Goal: Book appointment/travel/reservation

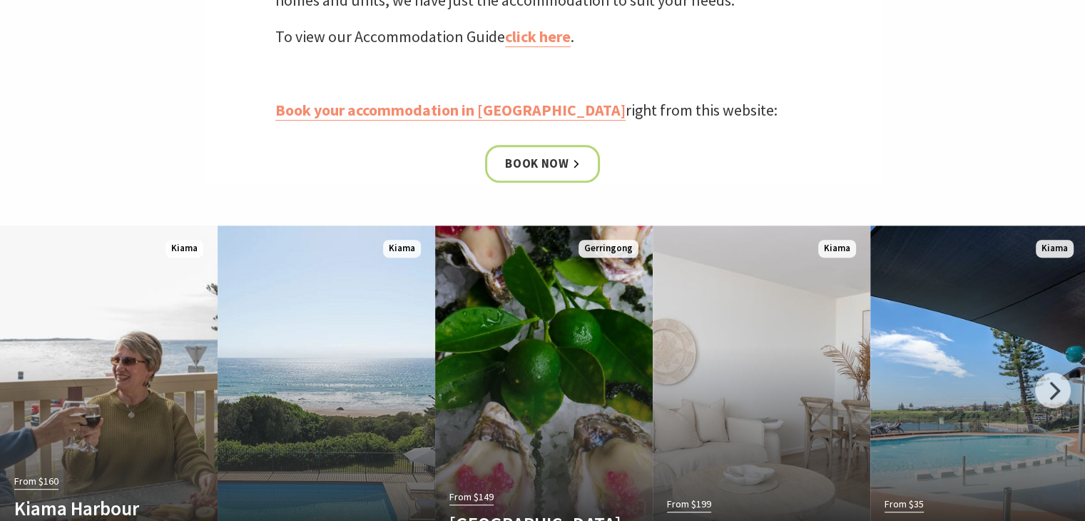
scroll to position [785, 0]
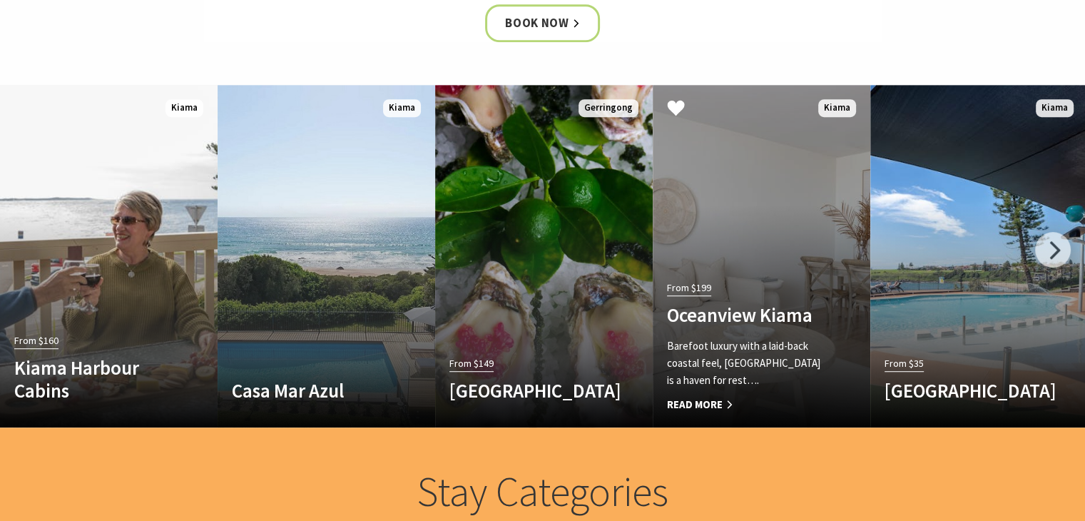
click at [699, 297] on div "From $199 Oceanview Kiama Barefoot luxury with a laid-back coastal feel, Oceanv…" at bounding box center [745, 346] width 185 height 136
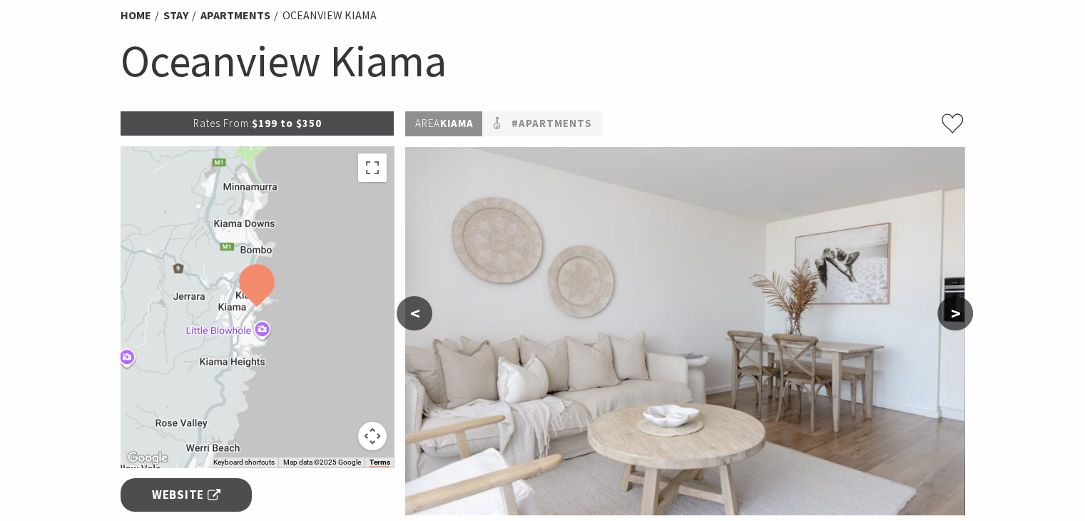
scroll to position [214, 0]
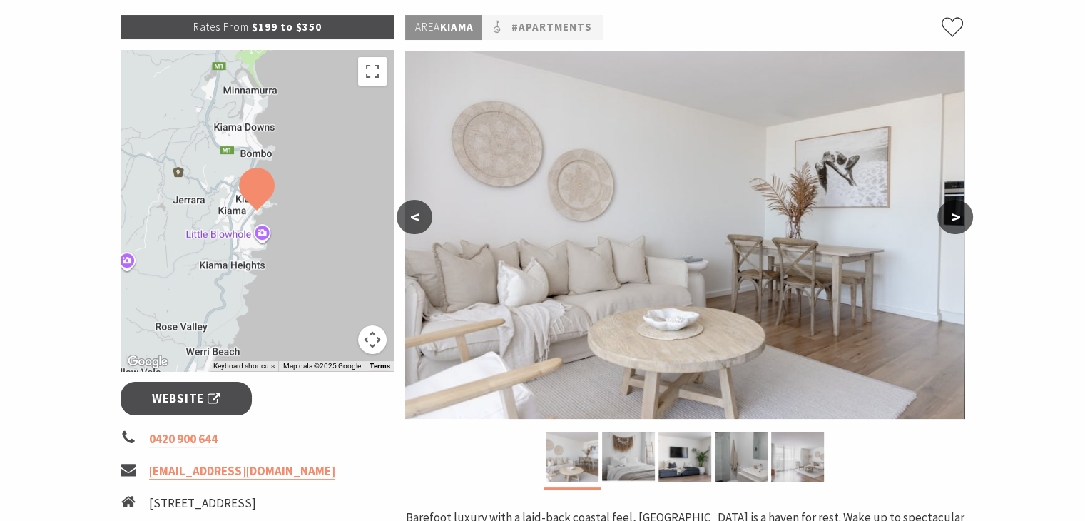
click at [968, 220] on button ">" at bounding box center [955, 217] width 36 height 34
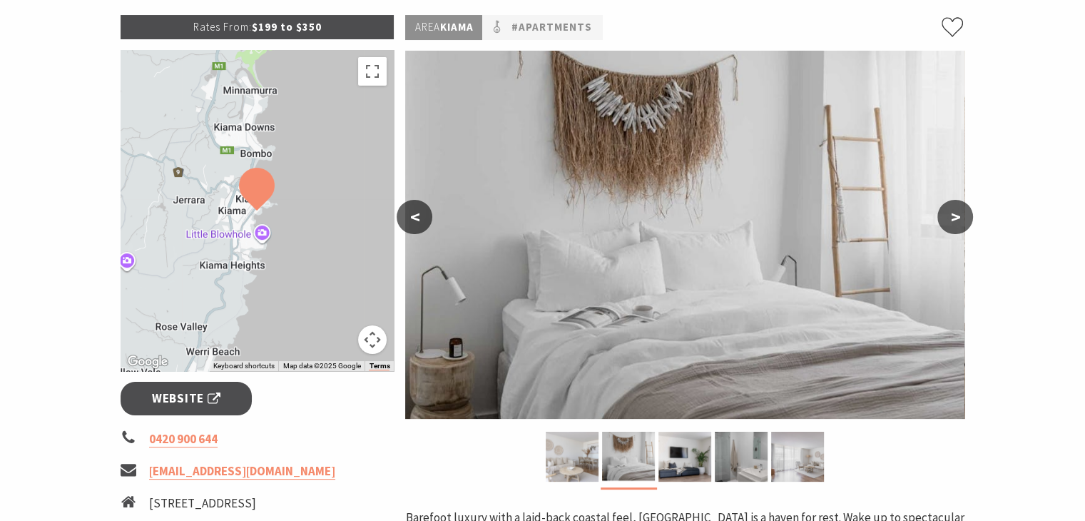
click at [968, 220] on button ">" at bounding box center [955, 217] width 36 height 34
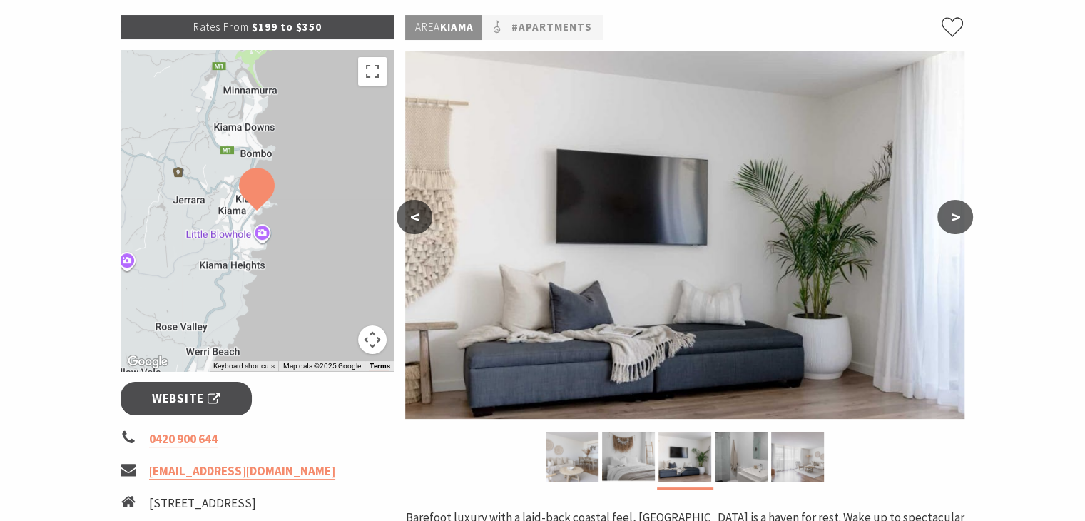
click at [968, 220] on button ">" at bounding box center [955, 217] width 36 height 34
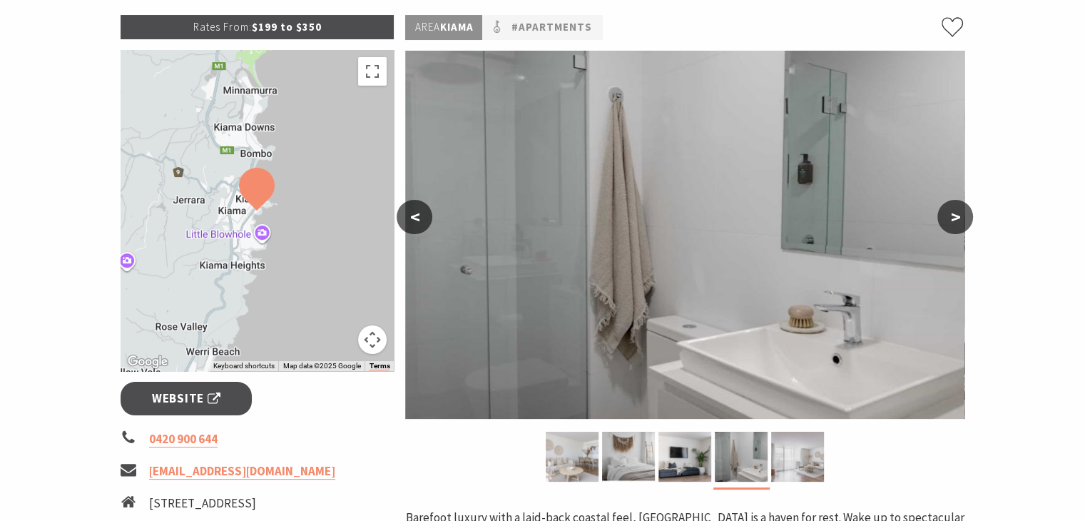
click at [968, 220] on button ">" at bounding box center [955, 217] width 36 height 34
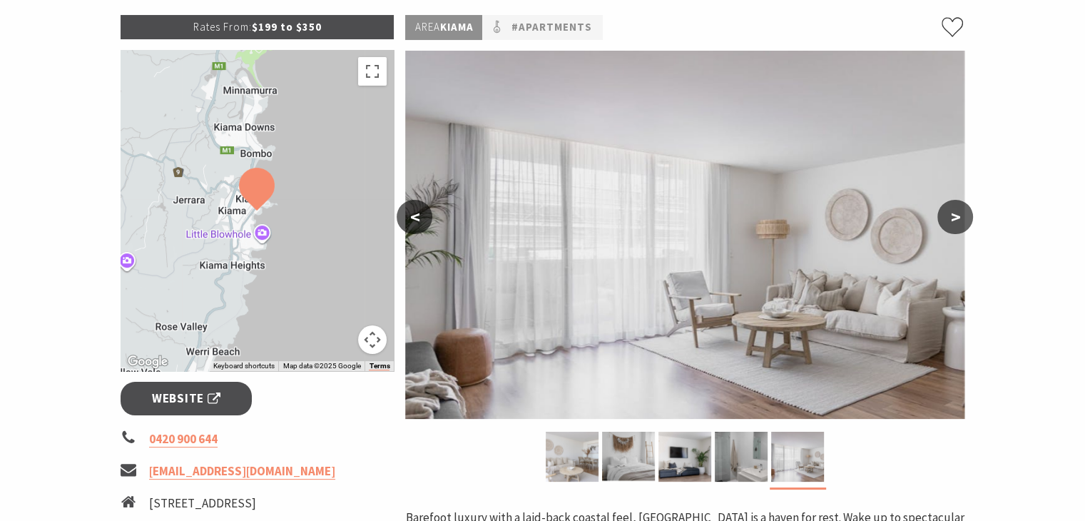
click at [968, 220] on button ">" at bounding box center [955, 217] width 36 height 34
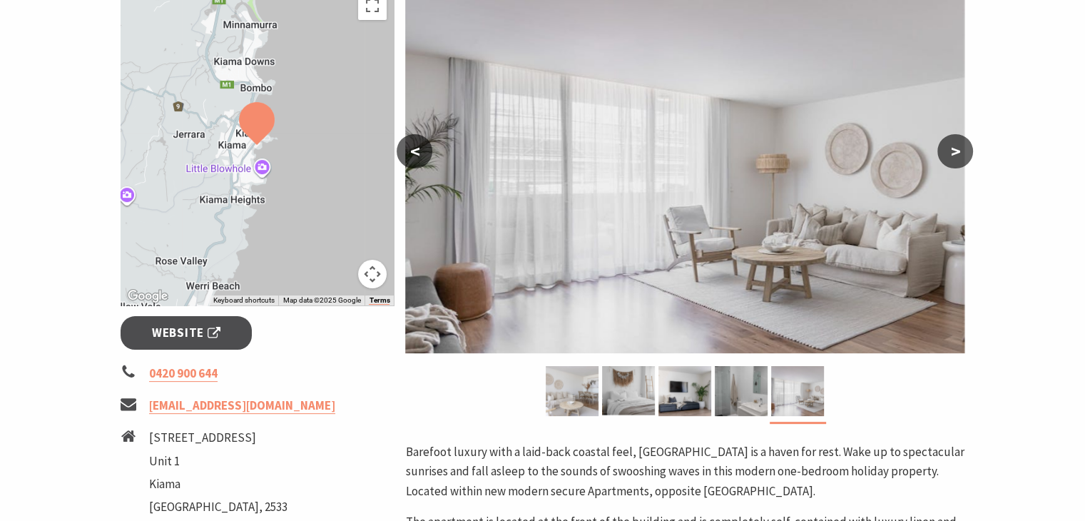
scroll to position [357, 0]
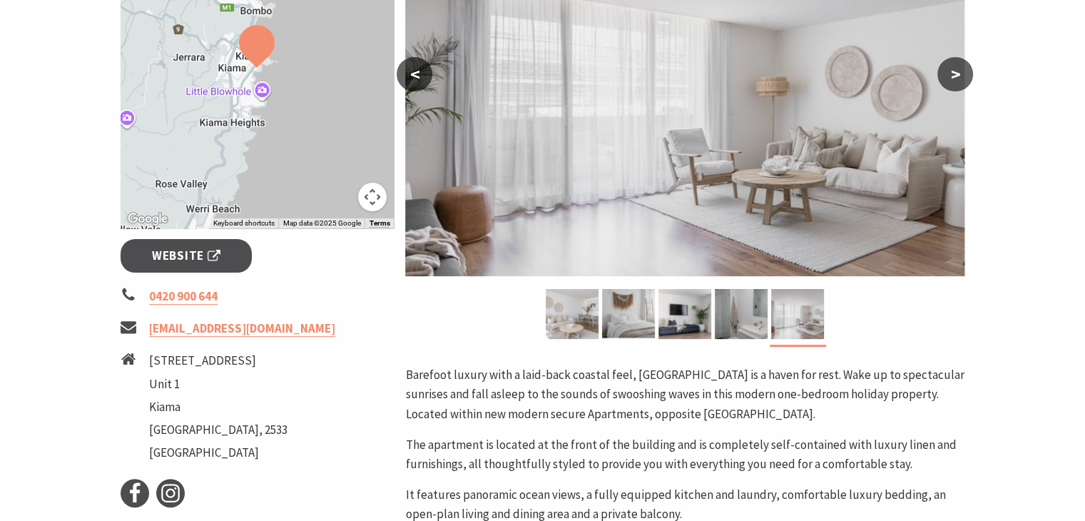
click at [424, 413] on p "Barefoot luxury with a laid-back coastal feel, [GEOGRAPHIC_DATA] is a haven for…" at bounding box center [684, 394] width 559 height 58
click at [200, 248] on span "Website" at bounding box center [186, 255] width 68 height 19
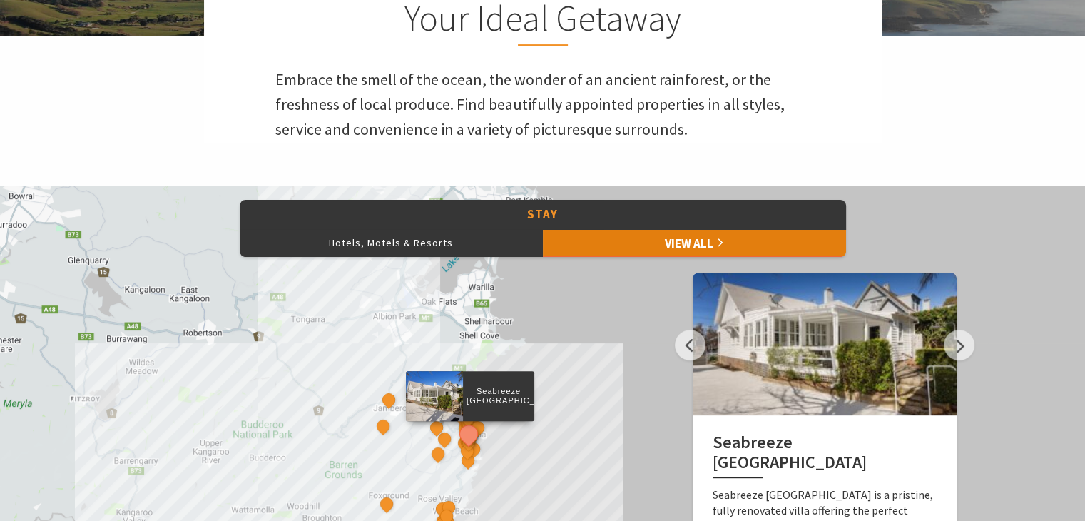
scroll to position [571, 0]
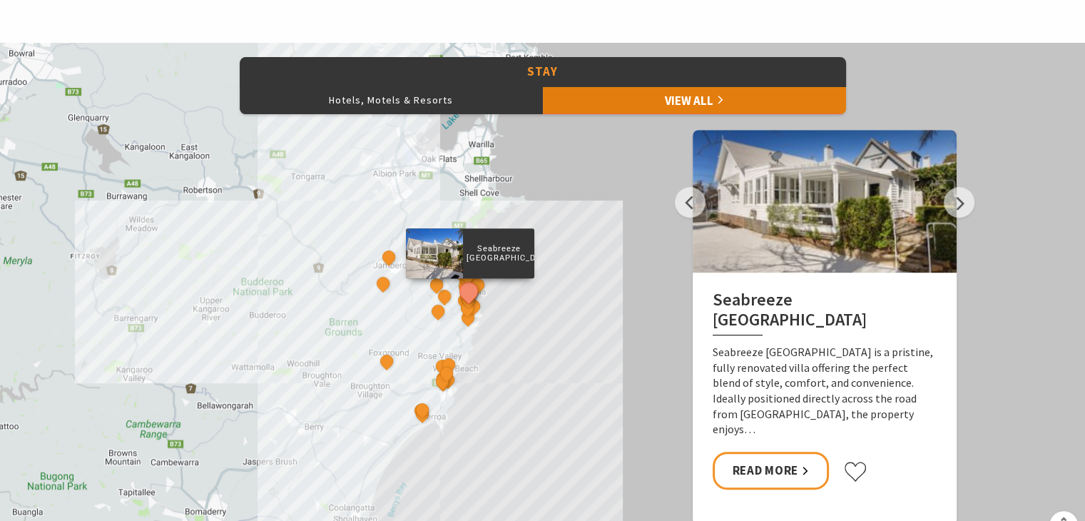
click at [648, 96] on link "View All" at bounding box center [694, 100] width 303 height 29
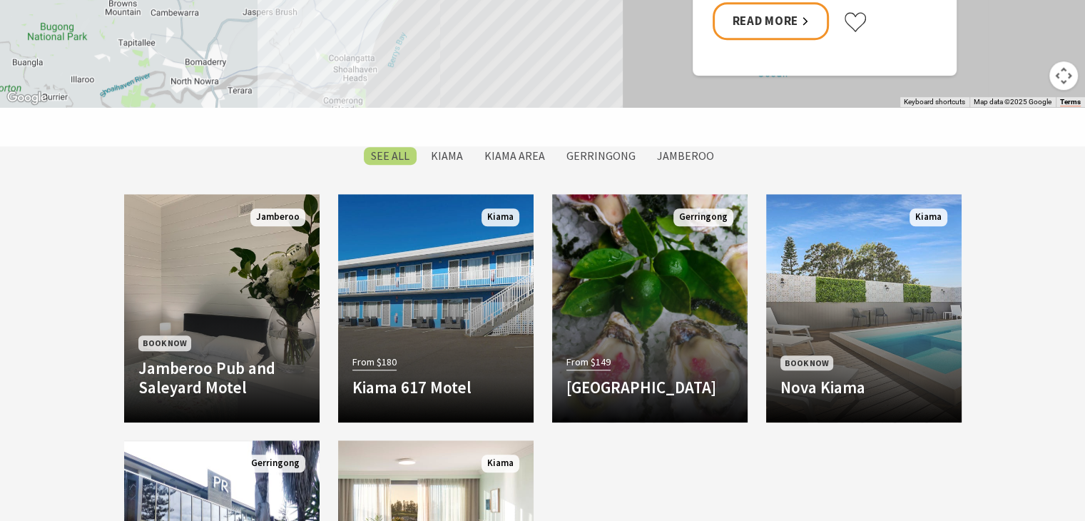
scroll to position [1213, 0]
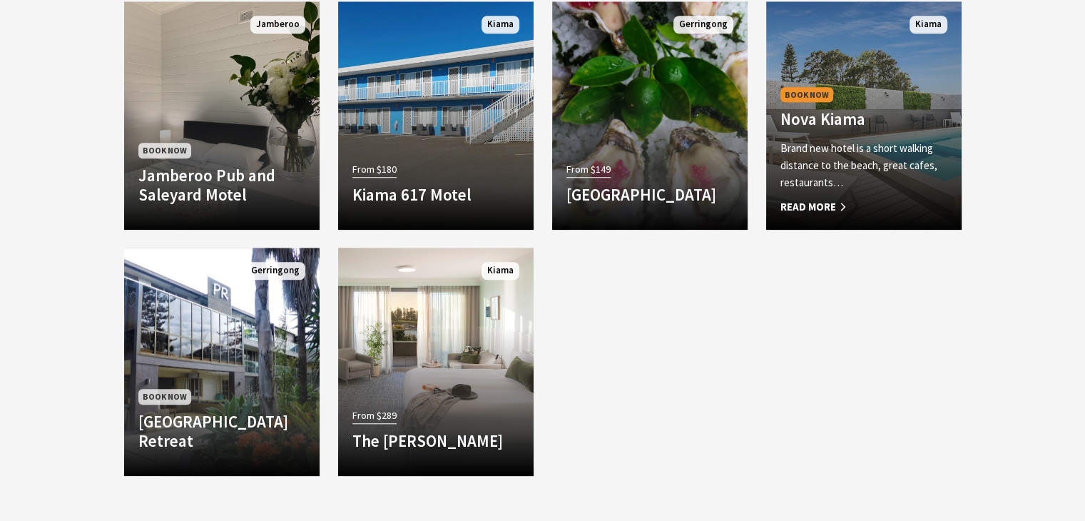
click at [839, 109] on h4 "Nova Kiama" at bounding box center [863, 119] width 167 height 20
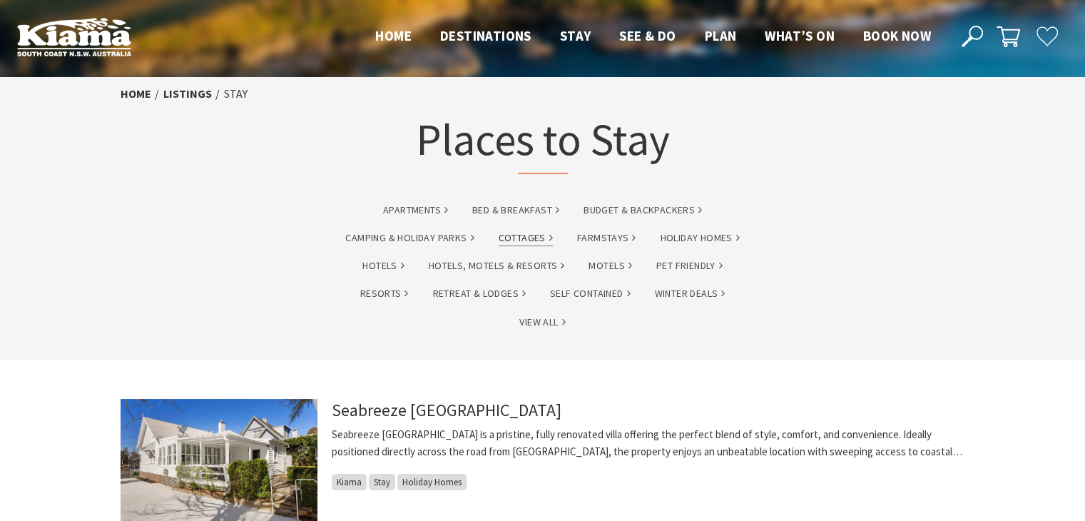
click at [541, 237] on link "Cottages" at bounding box center [526, 238] width 54 height 16
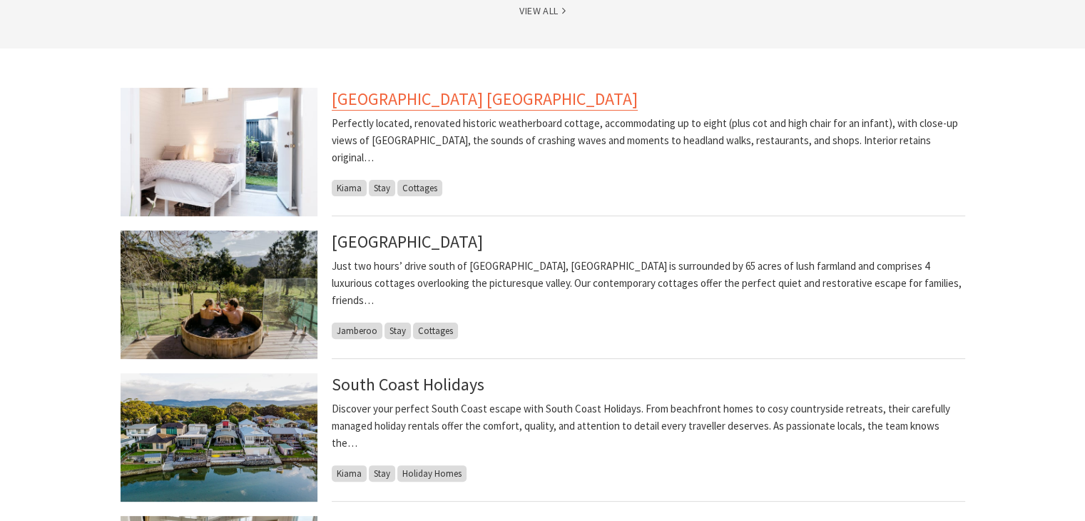
scroll to position [571, 0]
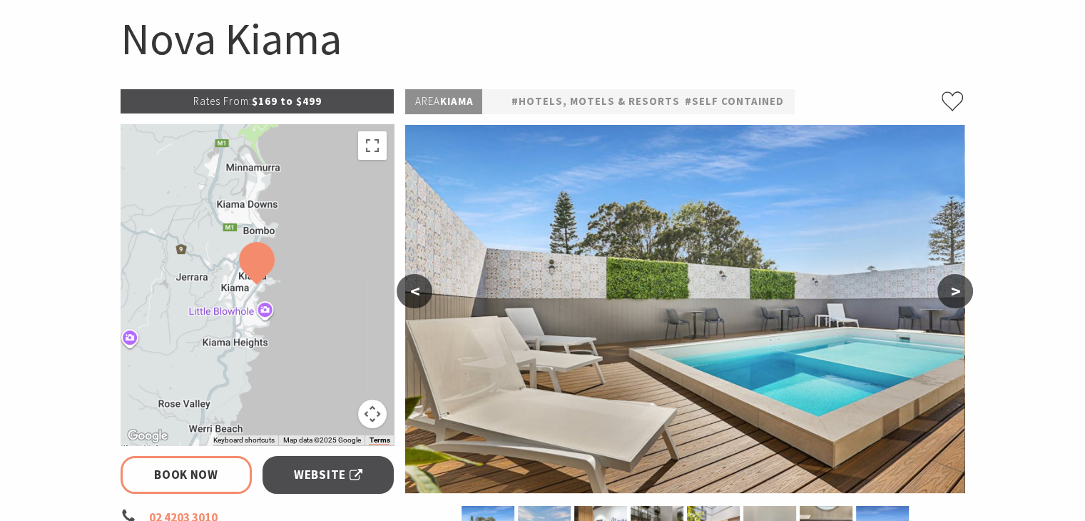
scroll to position [143, 0]
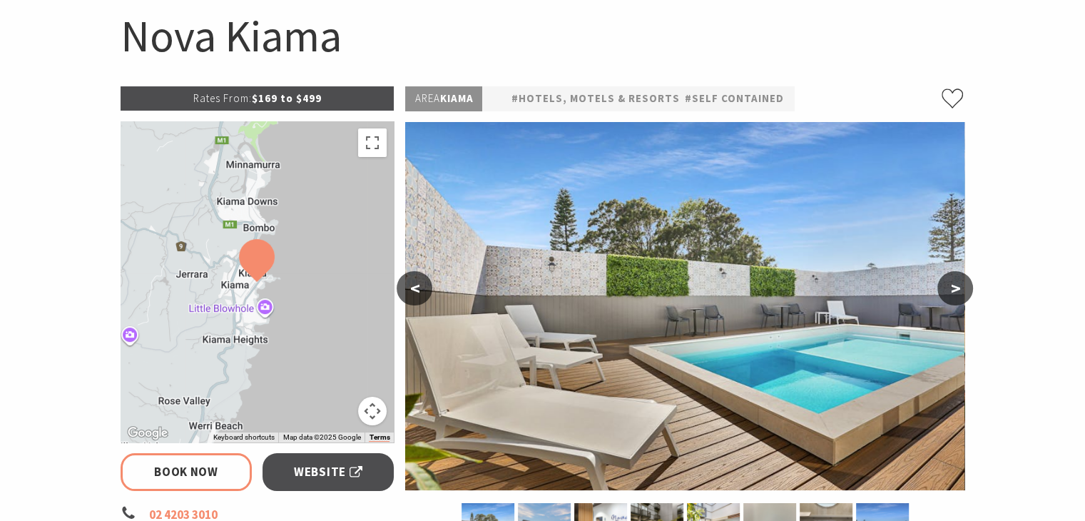
click at [947, 294] on button ">" at bounding box center [955, 288] width 36 height 34
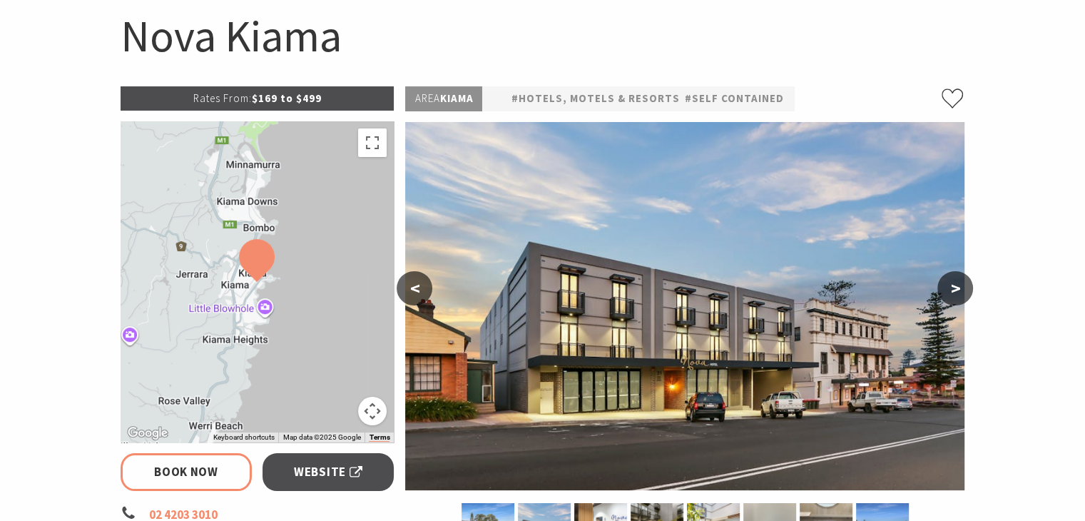
select select "3"
select select "2"
click at [945, 292] on button ">" at bounding box center [955, 288] width 36 height 34
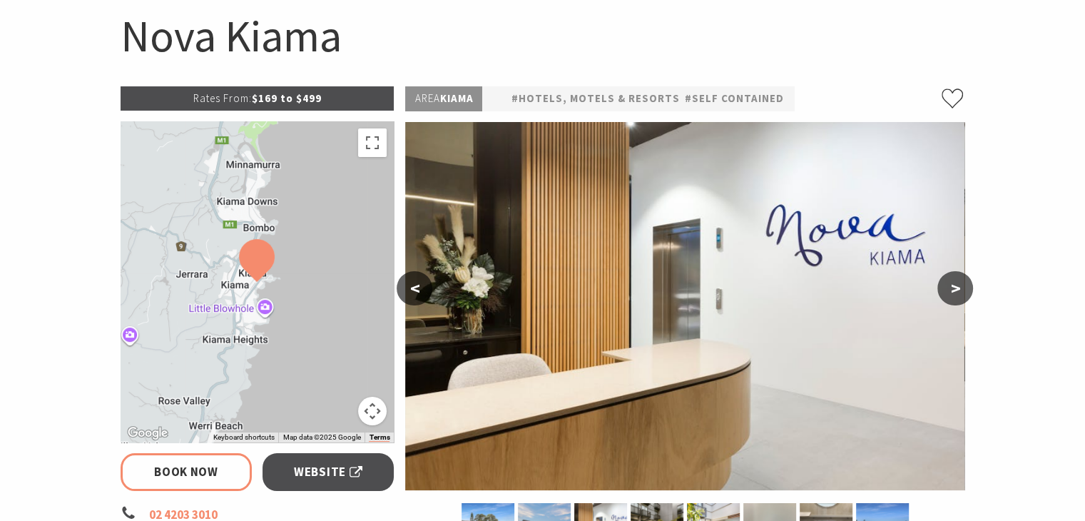
click at [945, 292] on button ">" at bounding box center [955, 288] width 36 height 34
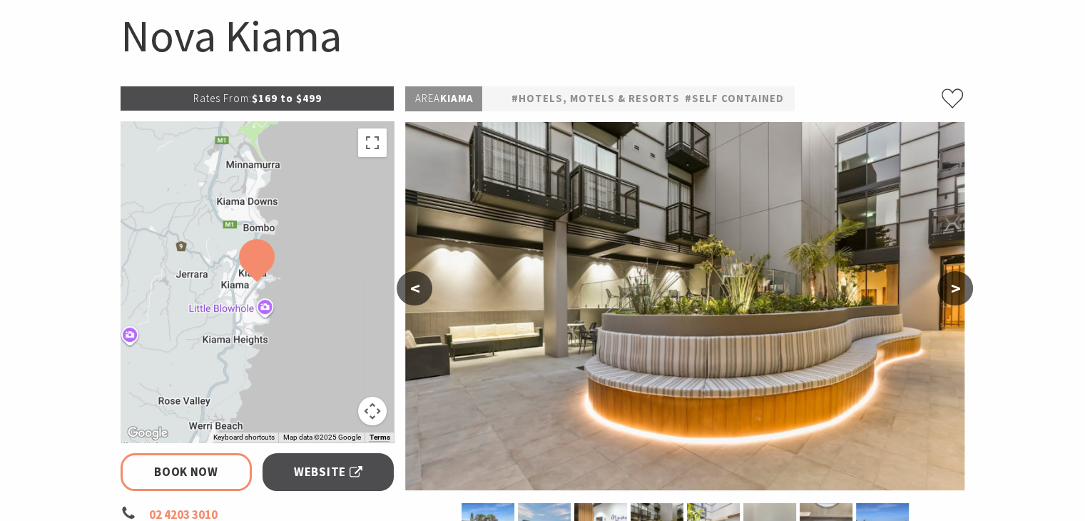
click at [945, 292] on button ">" at bounding box center [955, 288] width 36 height 34
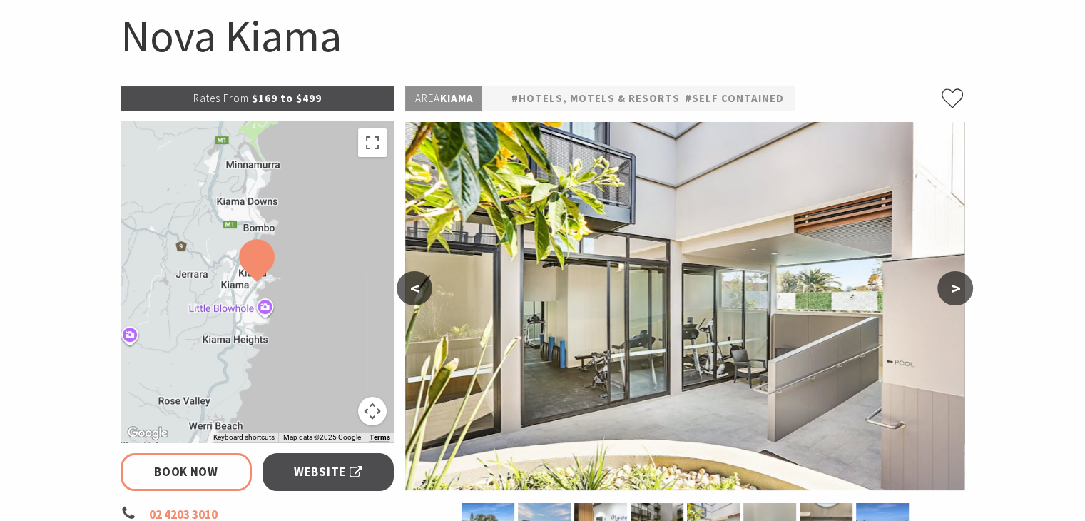
click at [945, 292] on button ">" at bounding box center [955, 288] width 36 height 34
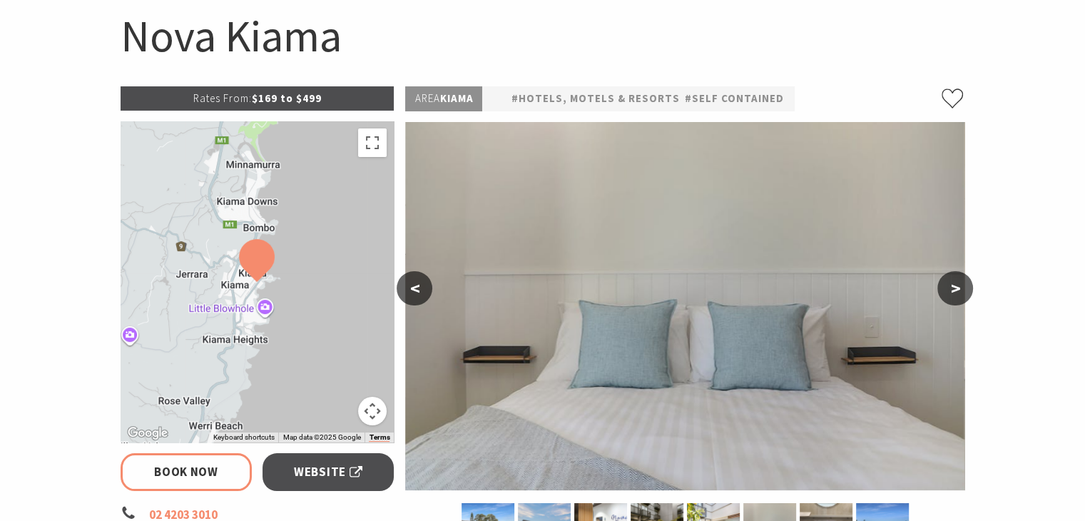
click at [945, 292] on button ">" at bounding box center [955, 288] width 36 height 34
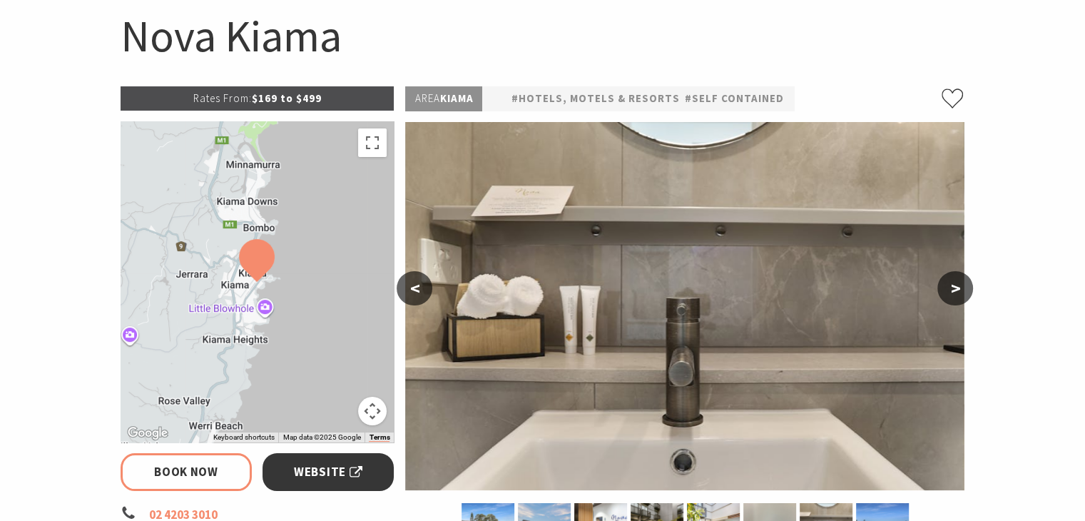
click at [340, 474] on span "Website" at bounding box center [328, 471] width 68 height 19
select select "3"
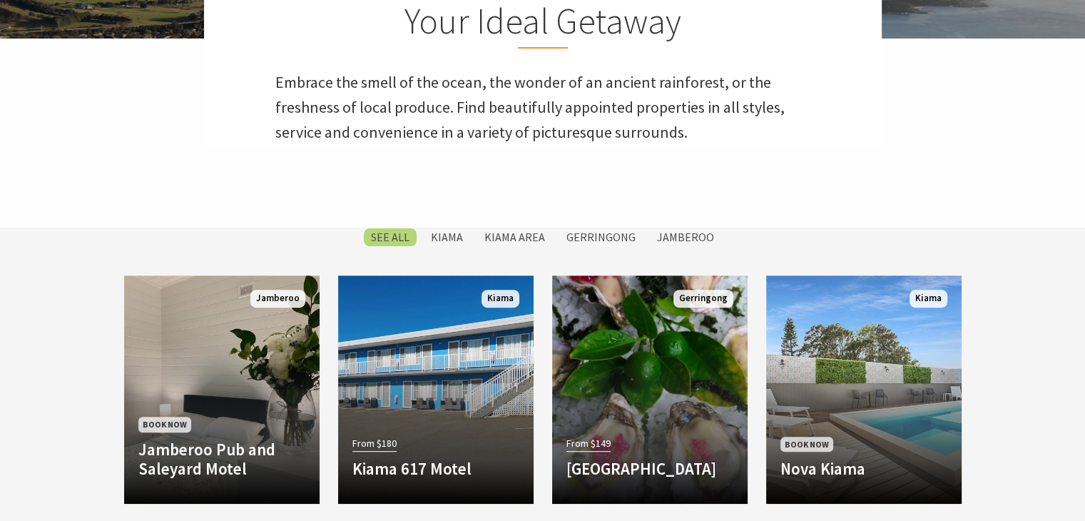
scroll to position [428, 0]
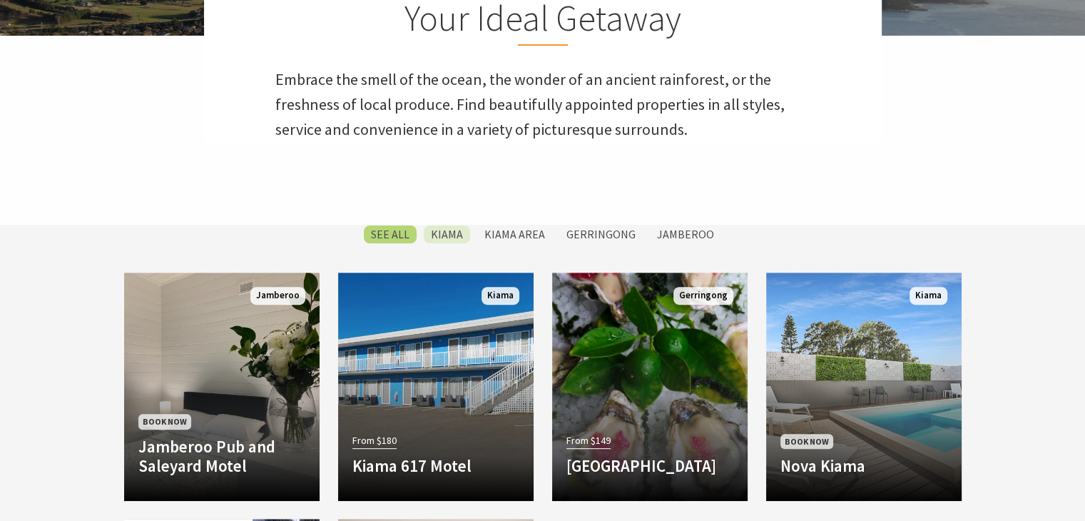
click at [452, 228] on label "Kiama" at bounding box center [447, 234] width 46 height 18
click at [0, 0] on input "Kiama" at bounding box center [0, 0] width 0 height 0
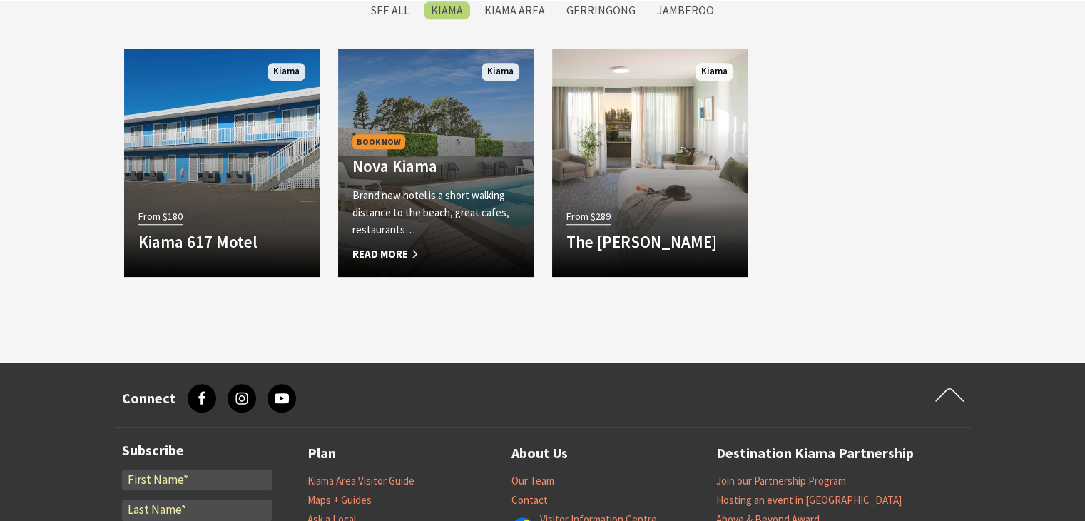
scroll to position [1166, 0]
